Goal: Find specific page/section: Find specific page/section

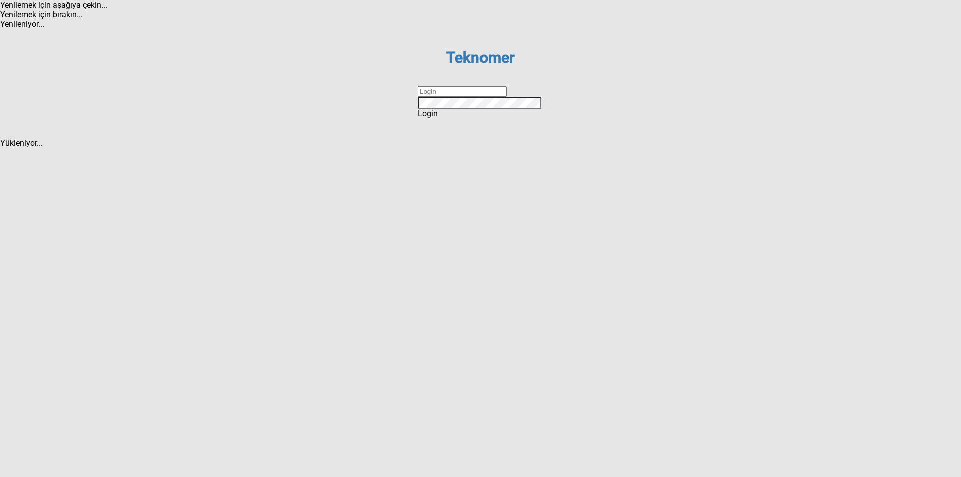
drag, startPoint x: 0, startPoint y: 0, endPoint x: 459, endPoint y: 235, distance: 515.4
click at [459, 97] on dx-text-box at bounding box center [480, 91] width 125 height 11
click at [459, 97] on input "text" at bounding box center [462, 91] width 89 height 11
type input "ihsankoc"
click at [438, 118] on span "Login" at bounding box center [428, 114] width 20 height 10
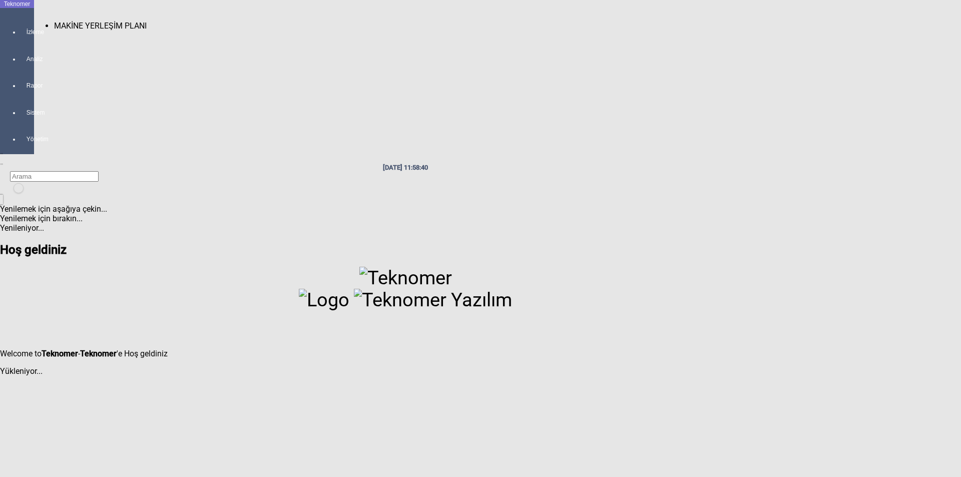
click at [20, 41] on div at bounding box center [27, 41] width 14 height 0
click at [66, 23] on span "MAKİNE YERLEŞİM PLANI" at bounding box center [100, 26] width 93 height 10
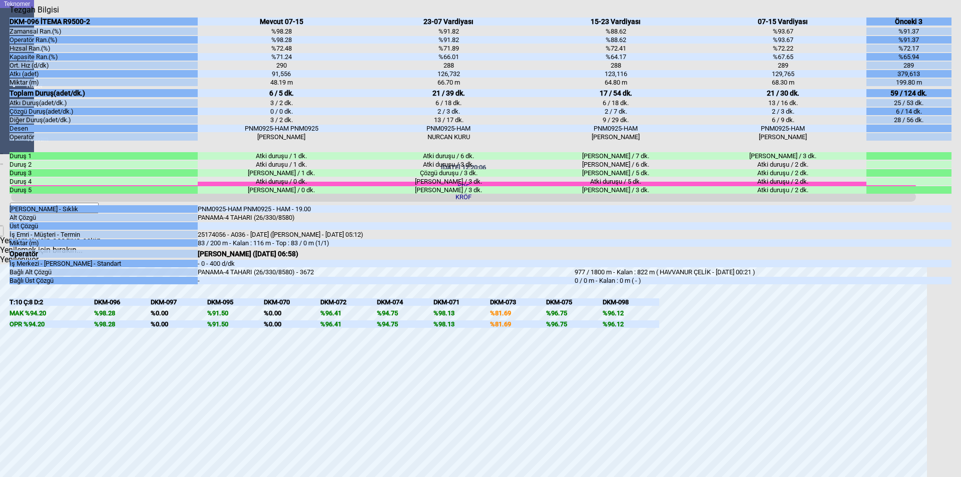
click at [10, 15] on icon "Kapat" at bounding box center [10, 15] width 0 height 0
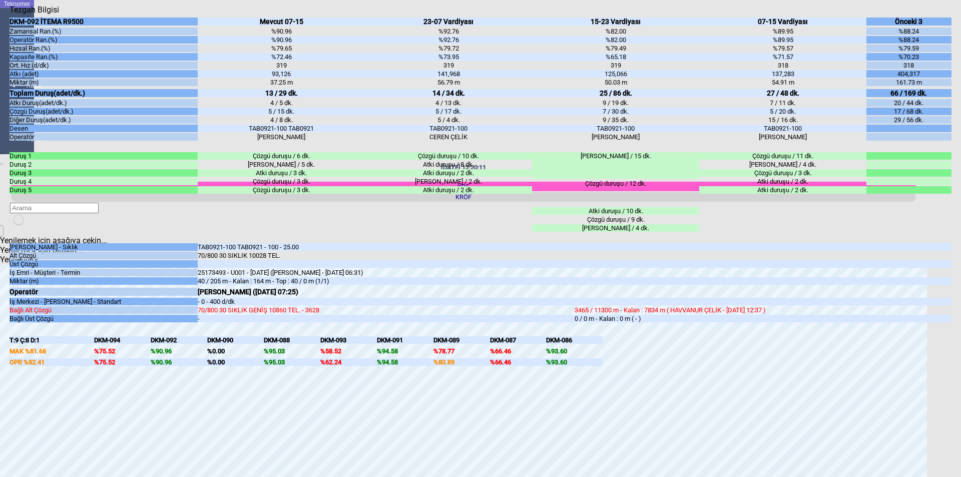
click at [941, 15] on div "Kapat" at bounding box center [481, 15] width 942 height 0
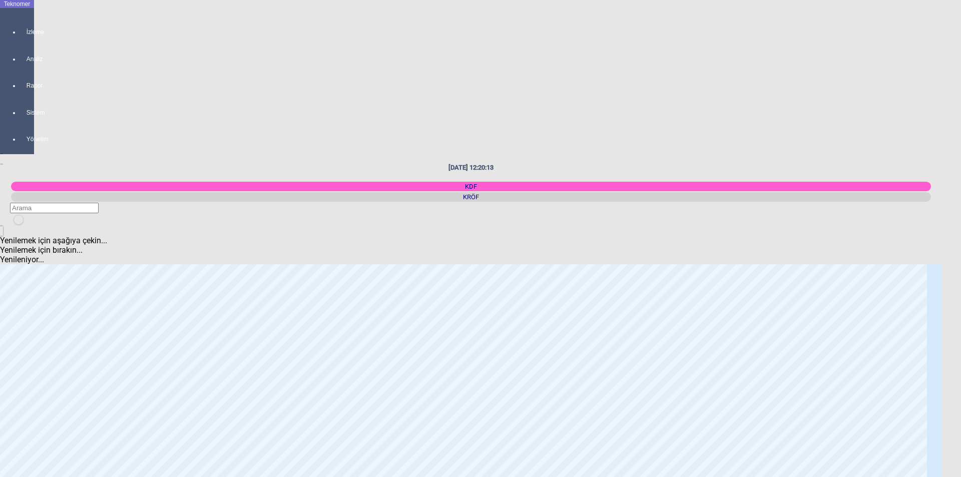
scroll to position [100, 0]
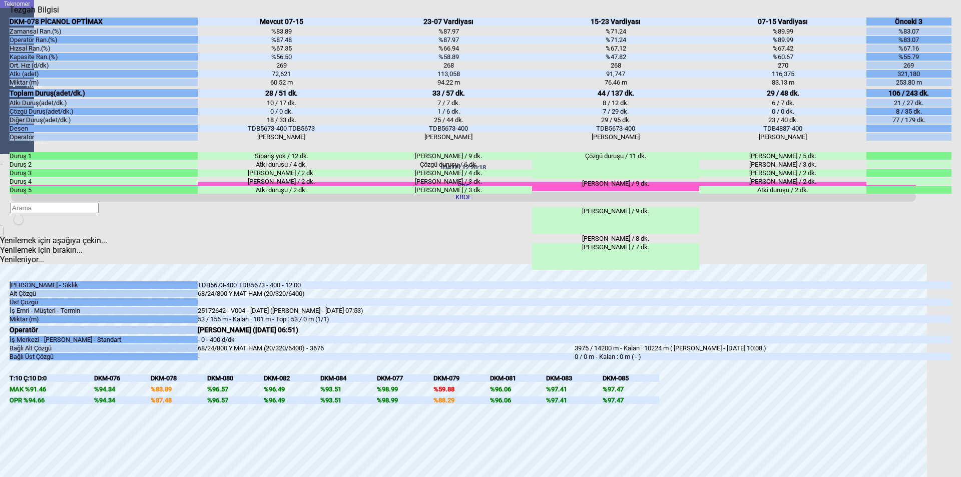
click at [938, 15] on div "Kapat" at bounding box center [481, 15] width 942 height 0
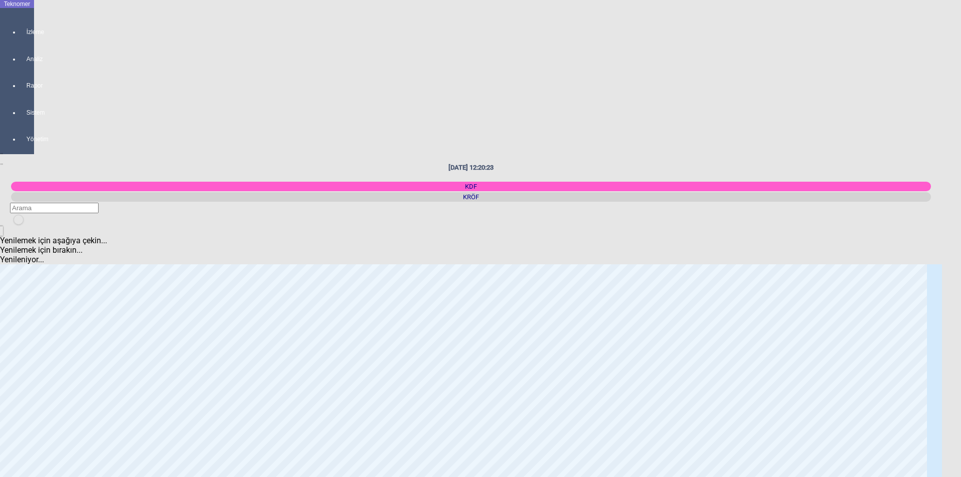
scroll to position [350, 0]
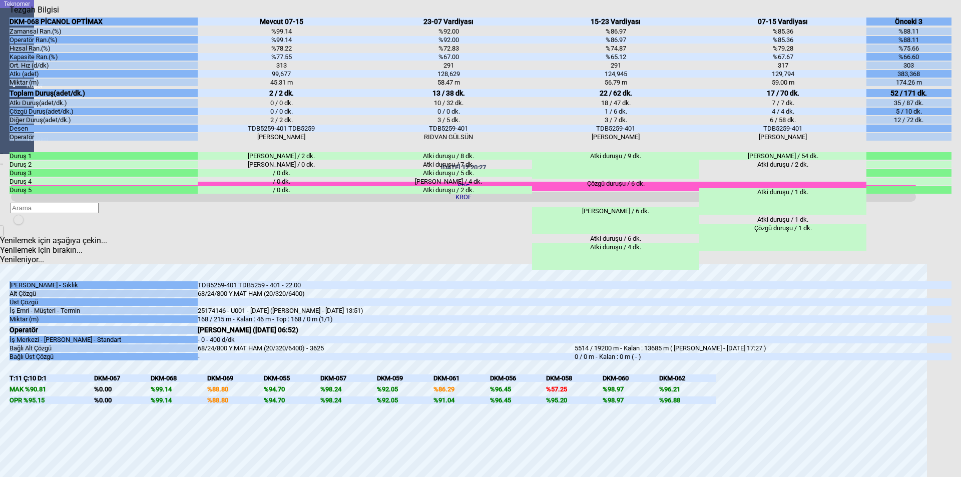
click at [943, 15] on div "Kapat" at bounding box center [481, 15] width 942 height 0
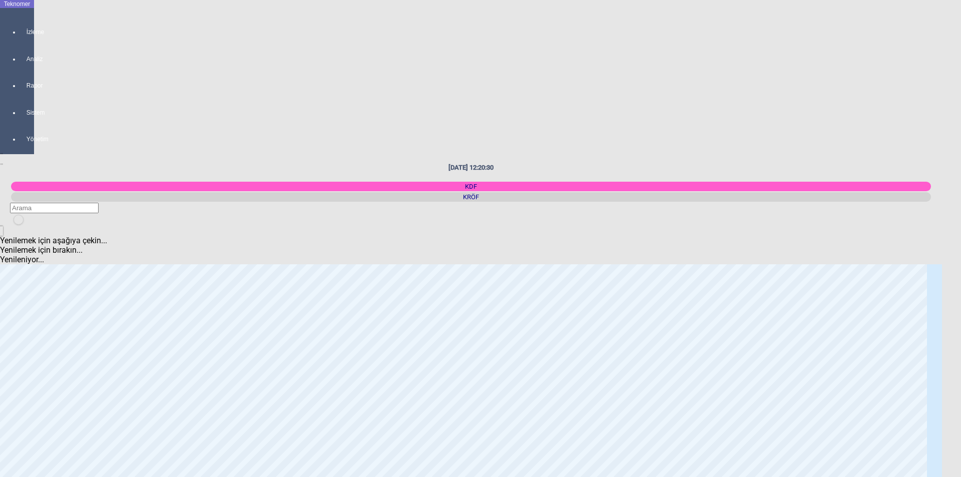
scroll to position [401, 0]
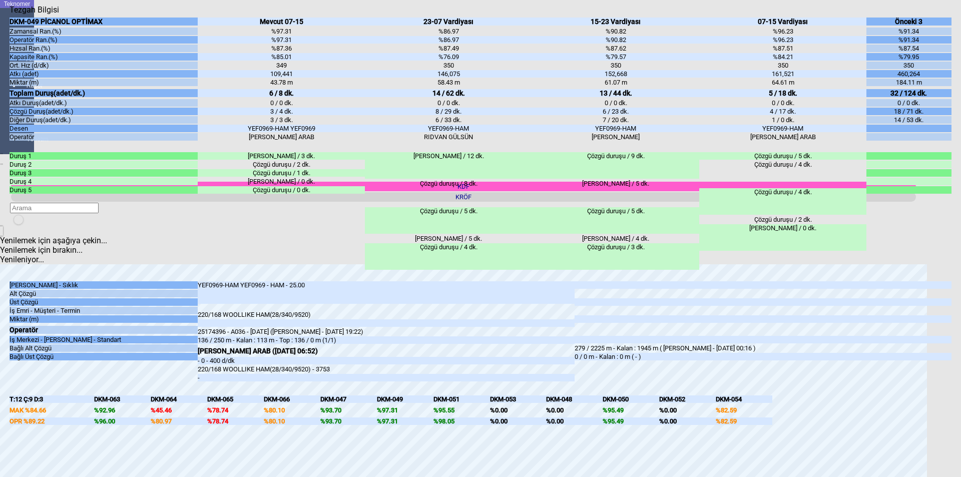
click at [10, 15] on icon "Kapat" at bounding box center [10, 15] width 0 height 0
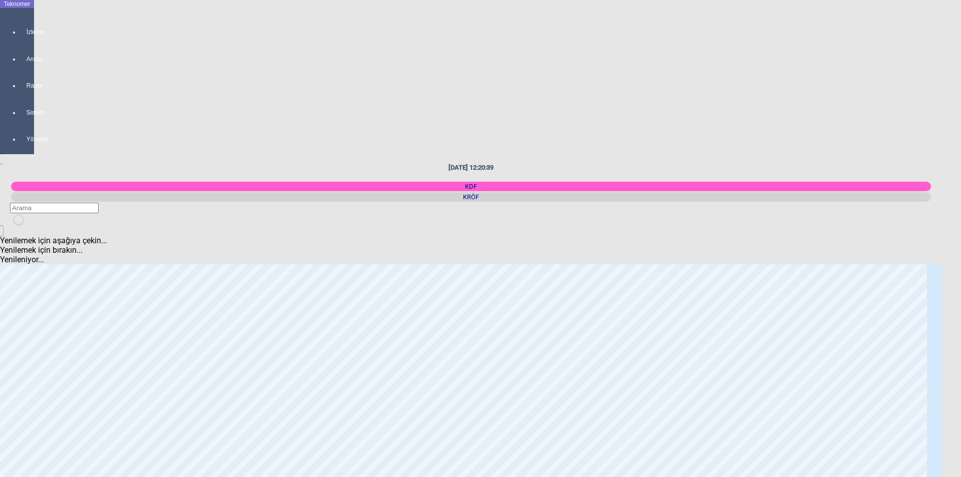
scroll to position [701, 0]
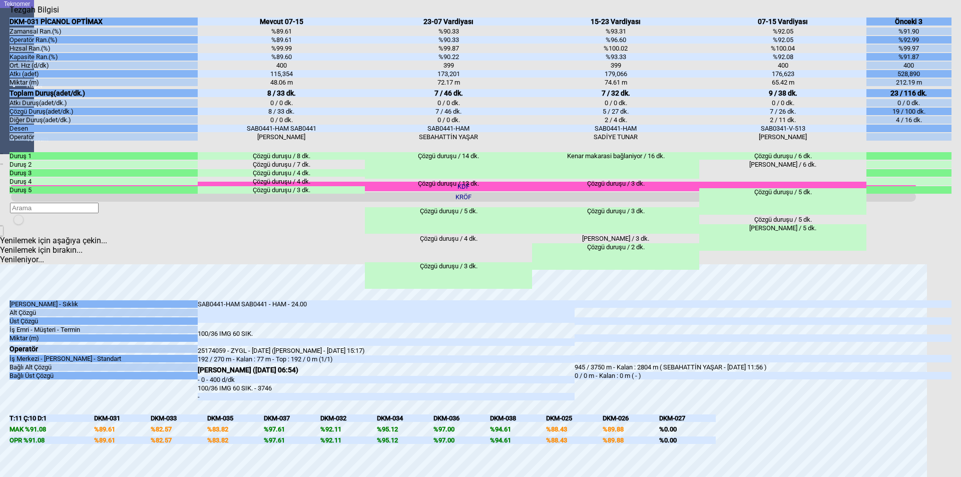
click at [10, 15] on icon "Kapat" at bounding box center [10, 15] width 0 height 0
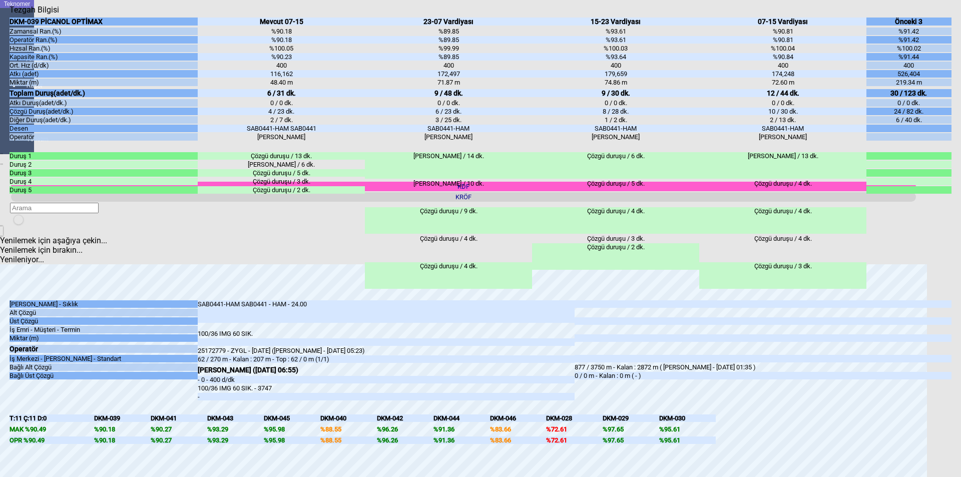
click at [939, 15] on div "Kapat" at bounding box center [481, 15] width 942 height 0
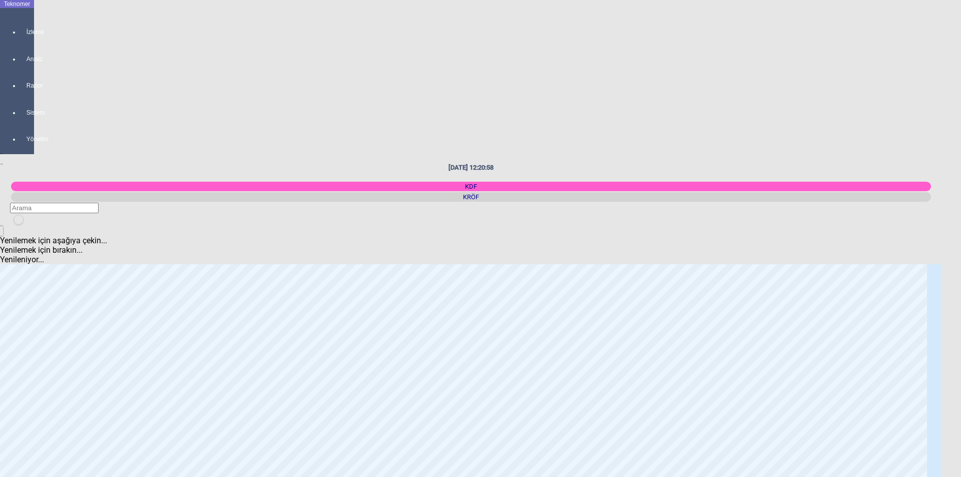
scroll to position [1151, 0]
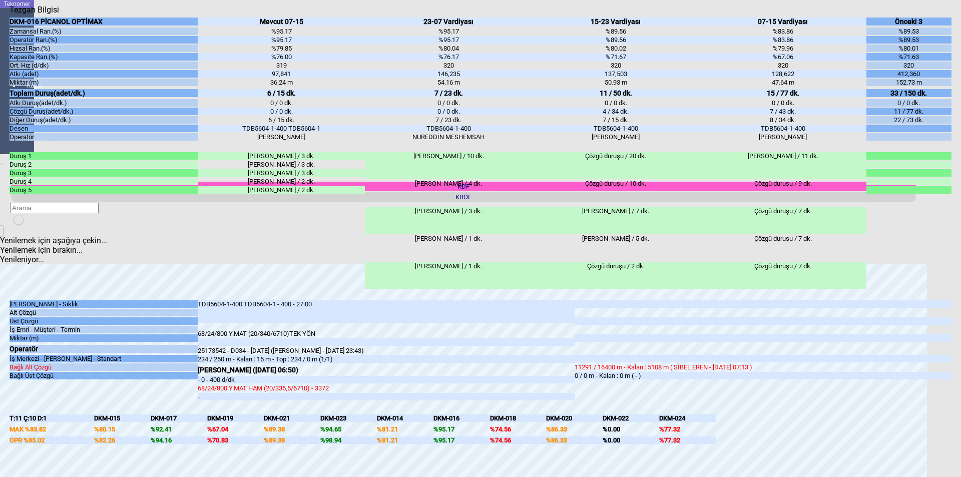
click at [946, 15] on div "Kapat" at bounding box center [481, 15] width 942 height 0
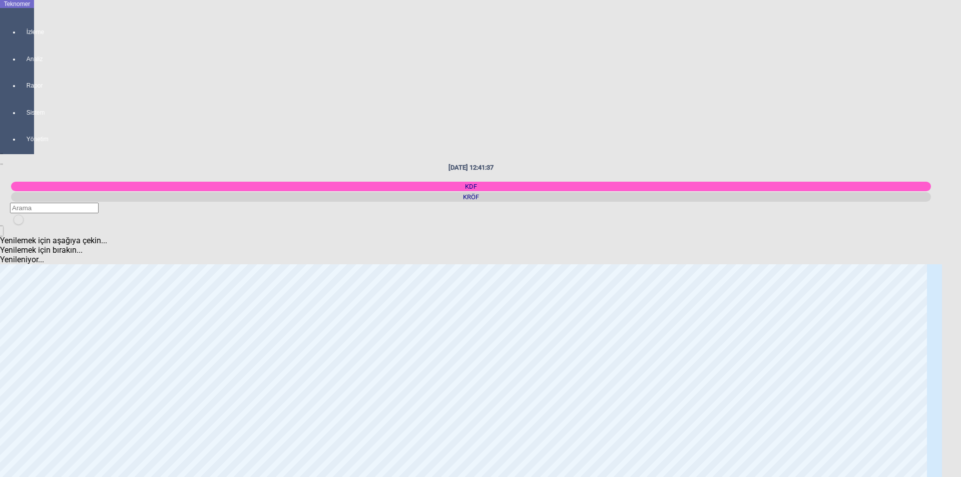
scroll to position [951, 0]
